Goal: Task Accomplishment & Management: Manage account settings

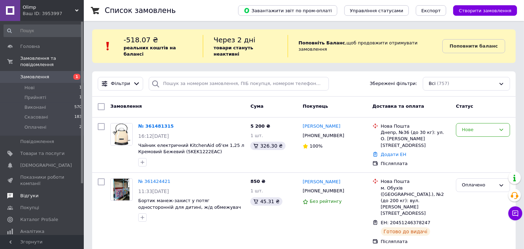
click at [32, 192] on span "Відгуки" at bounding box center [29, 195] width 18 height 6
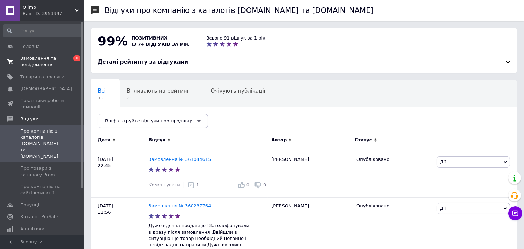
click at [44, 59] on span "Замовлення та повідомлення" at bounding box center [42, 61] width 44 height 13
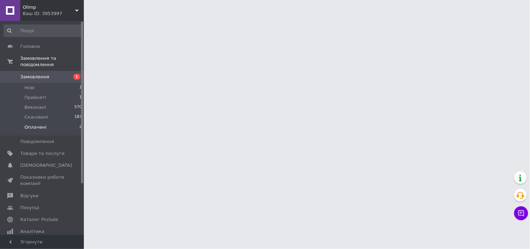
click at [35, 124] on span "Оплачені" at bounding box center [35, 127] width 22 height 6
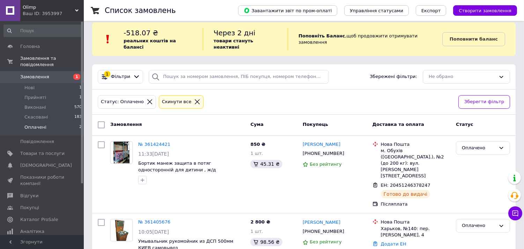
scroll to position [9, 0]
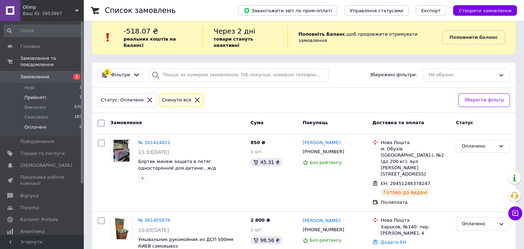
click at [36, 94] on span "Прийняті" at bounding box center [35, 97] width 22 height 6
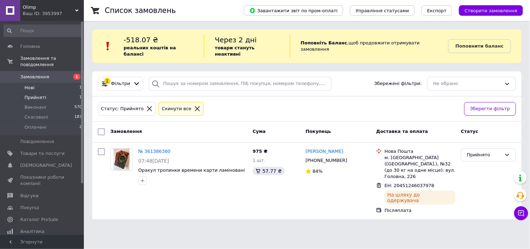
click at [33, 85] on span "Нові" at bounding box center [29, 88] width 10 height 6
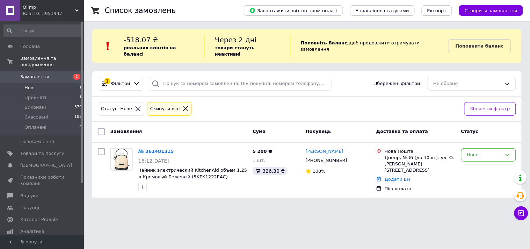
click at [39, 8] on span "Olimp" at bounding box center [49, 7] width 52 height 6
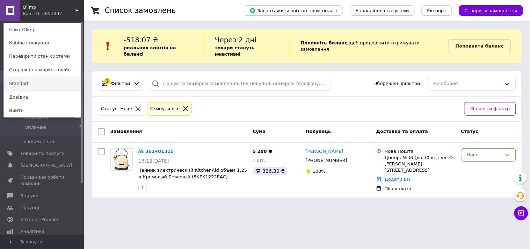
click at [37, 84] on link "Standart" at bounding box center [42, 83] width 77 height 13
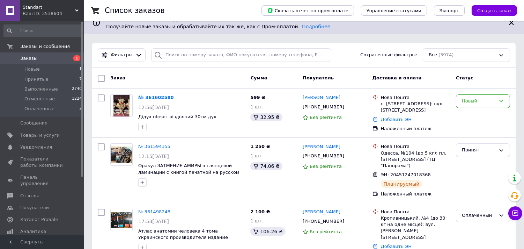
scroll to position [78, 0]
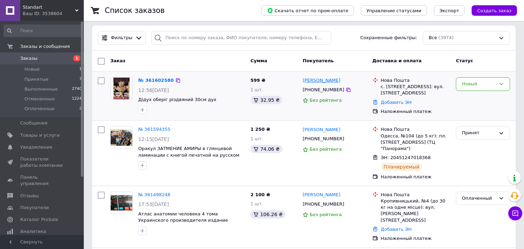
click at [319, 77] on link "Маріанна Мокану" at bounding box center [322, 80] width 38 height 7
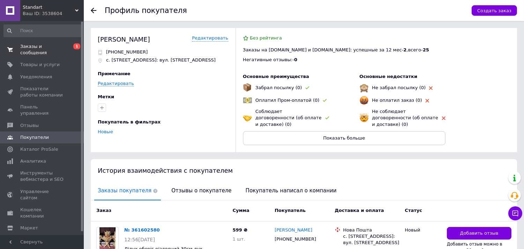
click at [53, 47] on span "Заказы и сообщения" at bounding box center [42, 49] width 44 height 13
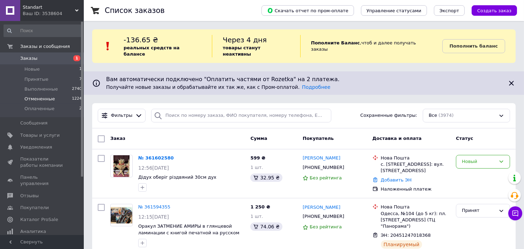
drag, startPoint x: 36, startPoint y: 79, endPoint x: 71, endPoint y: 96, distance: 38.1
click at [36, 79] on span "Принятые" at bounding box center [36, 79] width 24 height 6
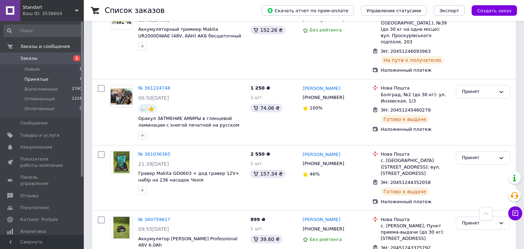
scroll to position [390, 0]
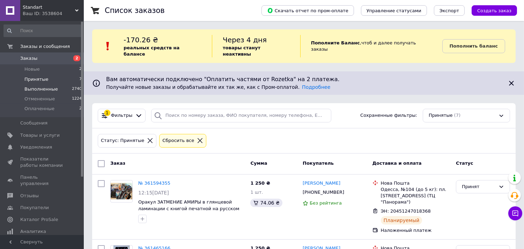
scroll to position [78, 0]
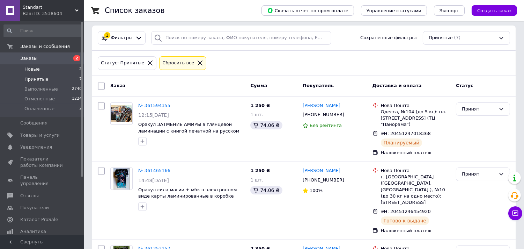
click at [32, 68] on span "Новые" at bounding box center [31, 69] width 15 height 6
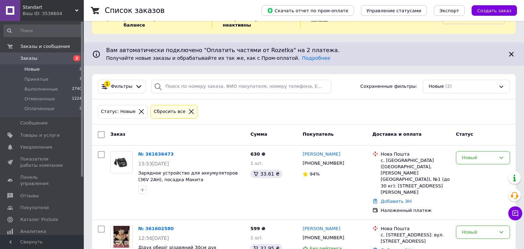
scroll to position [38, 0]
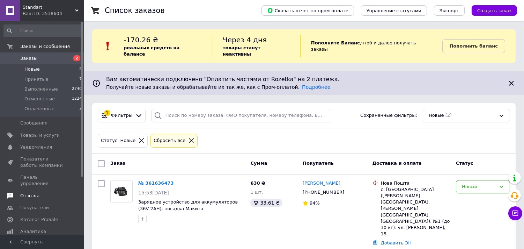
click at [31, 192] on span "Отзывы" at bounding box center [29, 195] width 19 height 6
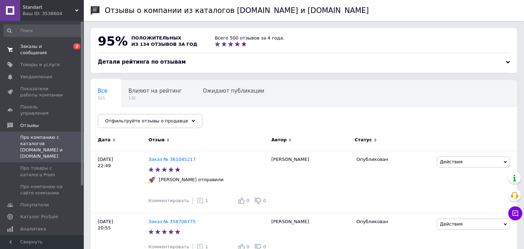
click at [43, 45] on span "Заказы и сообщения" at bounding box center [42, 49] width 44 height 13
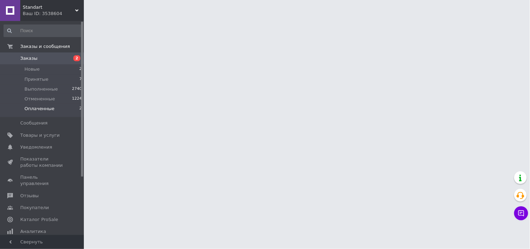
click at [41, 109] on span "Оплаченные" at bounding box center [39, 108] width 30 height 6
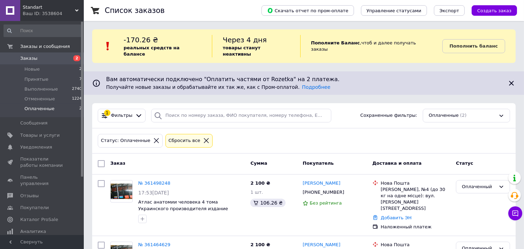
scroll to position [43, 0]
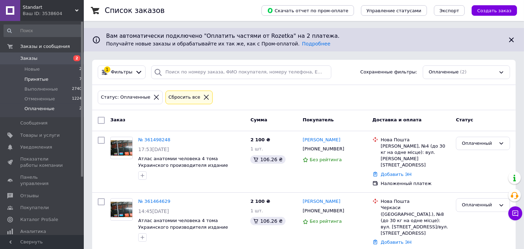
click at [33, 79] on span "Принятые" at bounding box center [36, 79] width 24 height 6
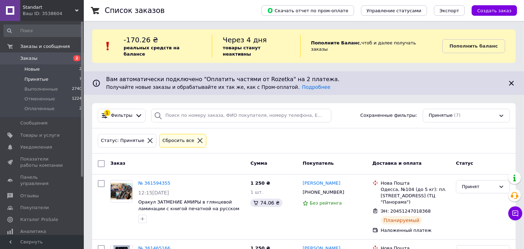
click at [37, 68] on span "Новые" at bounding box center [31, 69] width 15 height 6
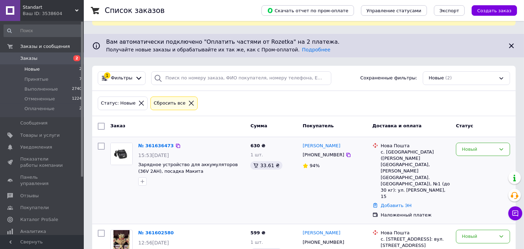
scroll to position [38, 0]
click at [39, 12] on div "Ваш ID: 3538604" at bounding box center [53, 13] width 61 height 6
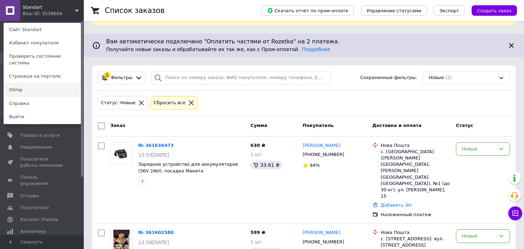
click at [35, 86] on link "Olimp" at bounding box center [42, 89] width 77 height 13
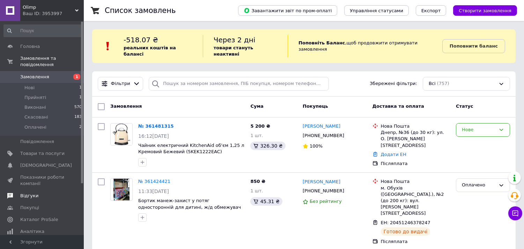
click at [26, 192] on span "Відгуки" at bounding box center [29, 195] width 18 height 6
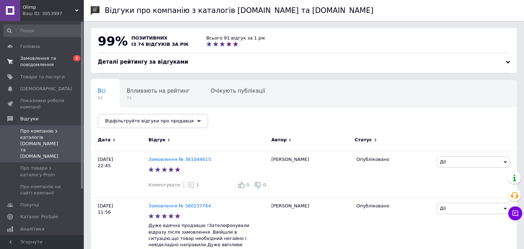
click at [29, 61] on span "Замовлення та повідомлення" at bounding box center [42, 61] width 44 height 13
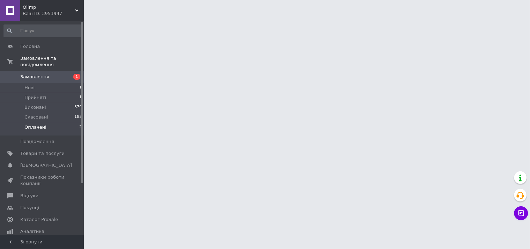
click at [32, 124] on span "Оплачені" at bounding box center [35, 127] width 22 height 6
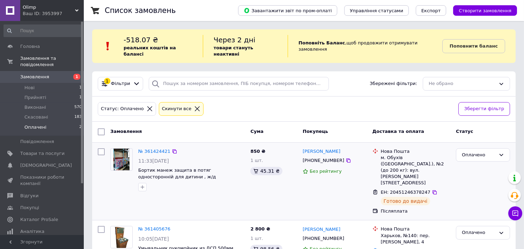
scroll to position [9, 0]
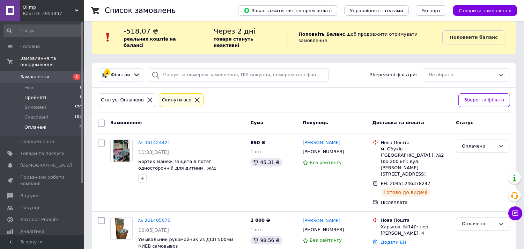
click at [37, 94] on span "Прийняті" at bounding box center [35, 97] width 22 height 6
